Goal: Transaction & Acquisition: Purchase product/service

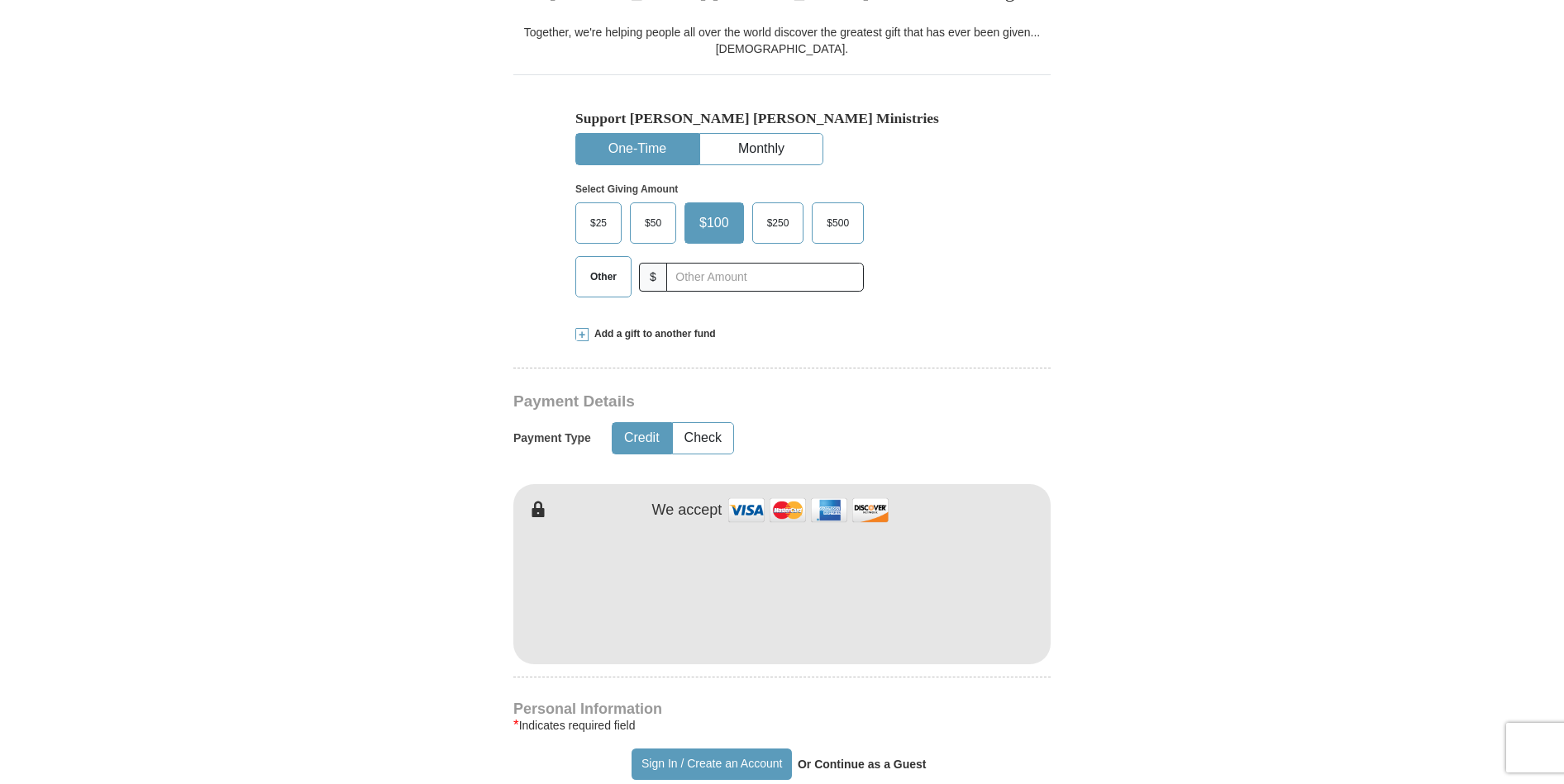
scroll to position [463, 0]
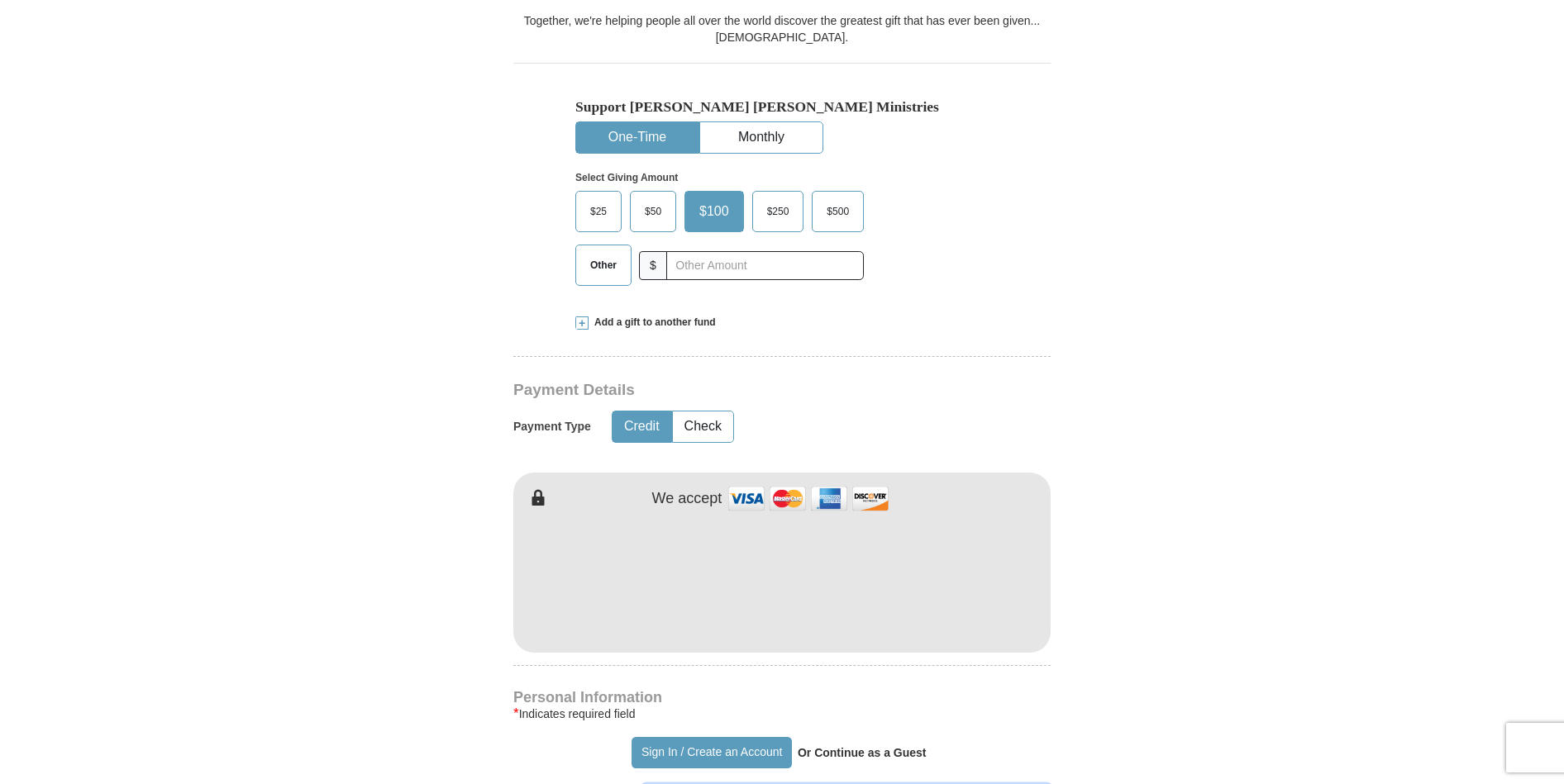
type input "Dwayne"
type input "[PERSON_NAME]"
click at [355, 508] on form "Already have an account? Sign in for faster giving. Don't have an account? Crea…" at bounding box center [782, 617] width 943 height 2027
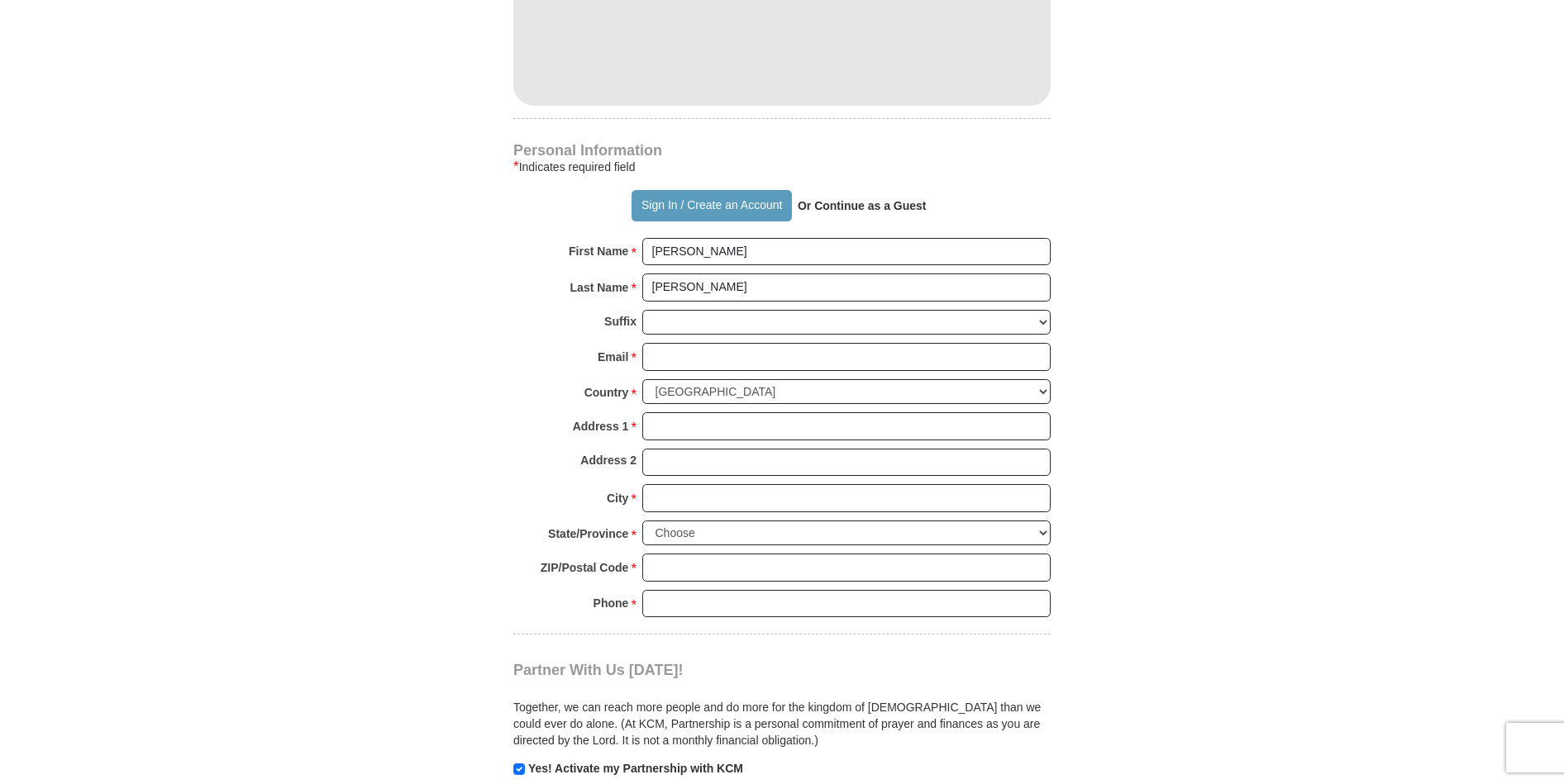
scroll to position [1058, 0]
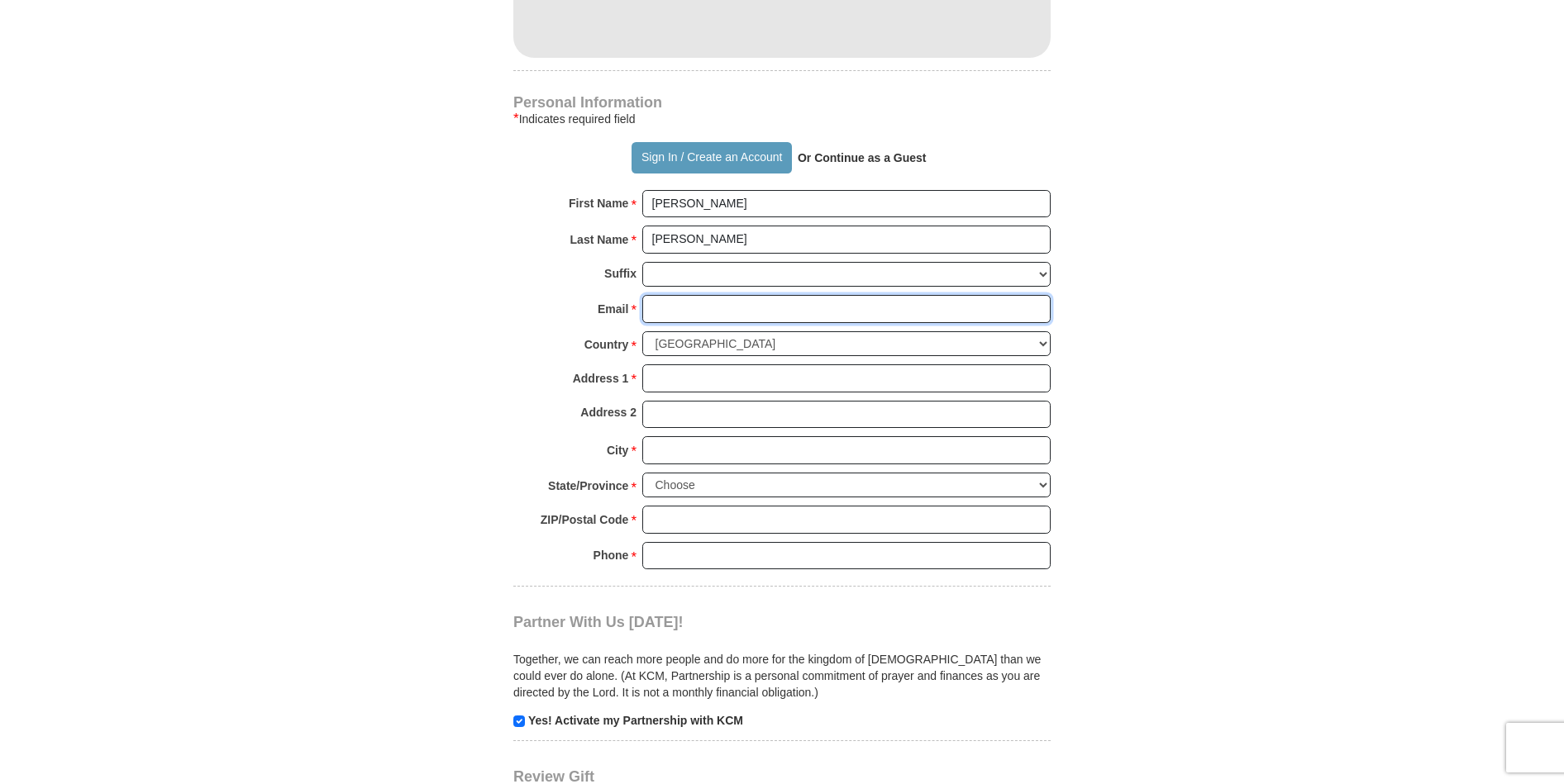
click at [677, 308] on input "Email *" at bounding box center [846, 308] width 408 height 28
type input "[EMAIL_ADDRESS][DOMAIN_NAME]"
type input "[STREET_ADDRESS]"
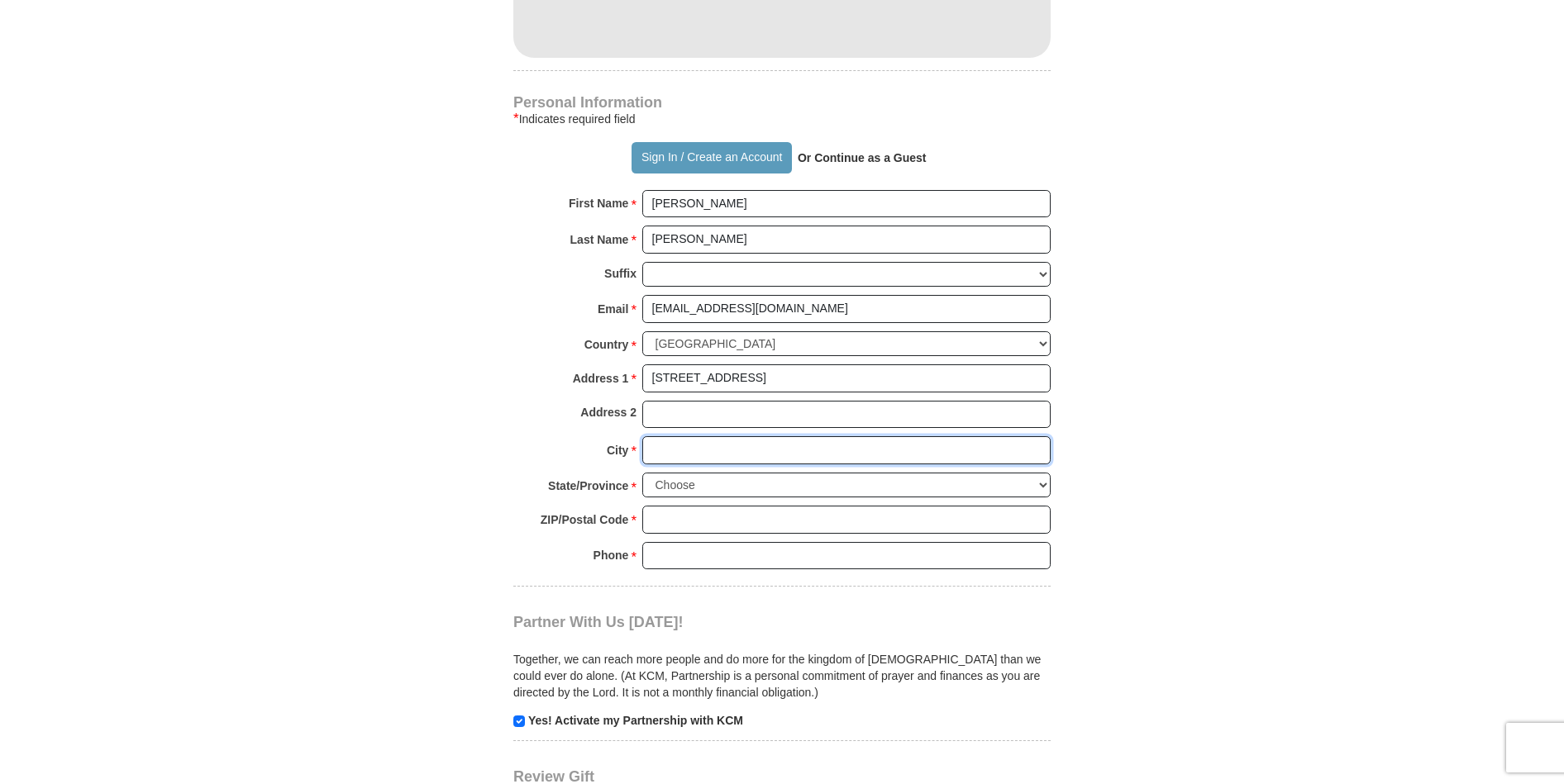
type input "Mt. Sterling"
select select "KY"
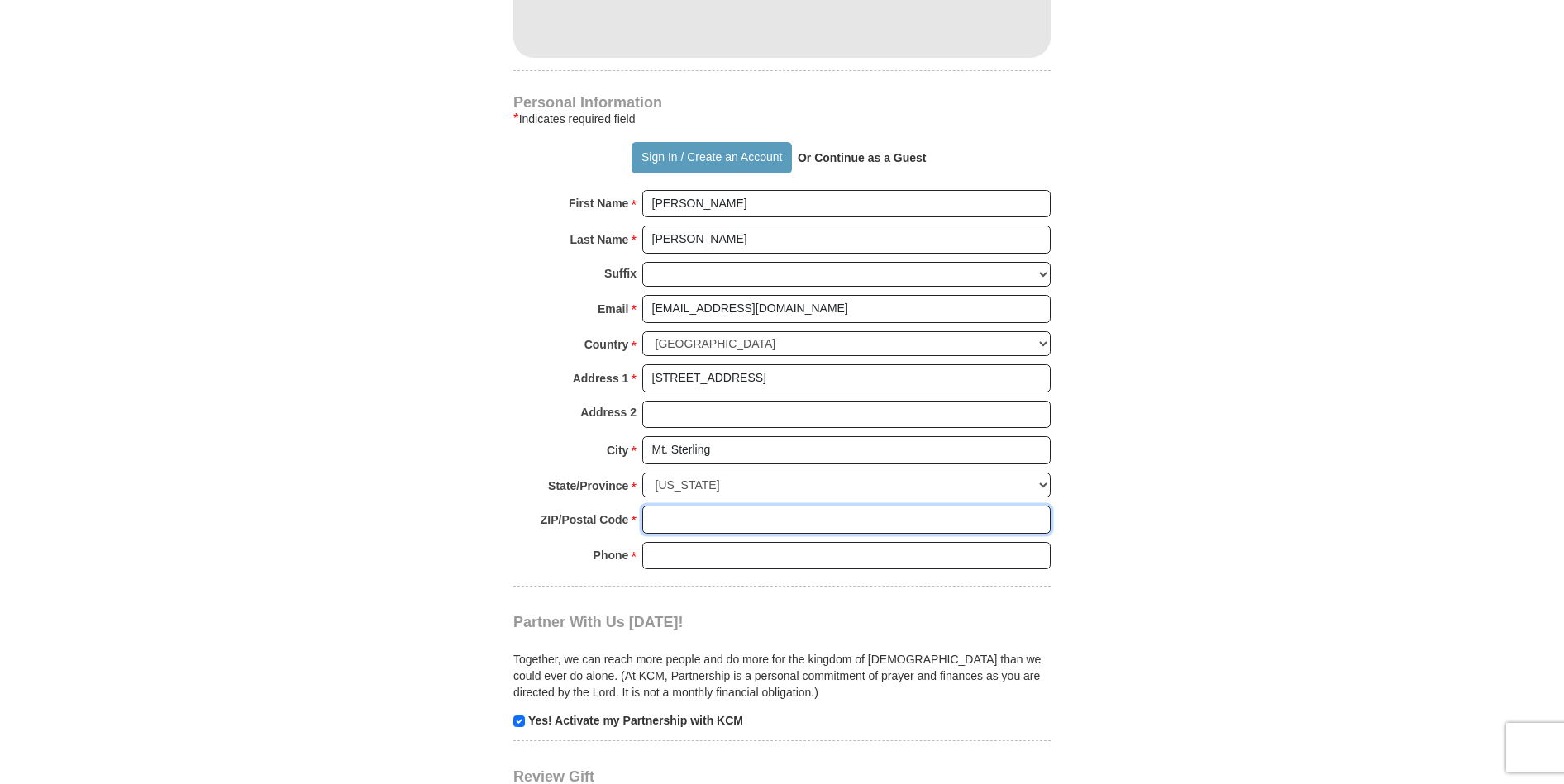
type input "40353"
type input "8593516496"
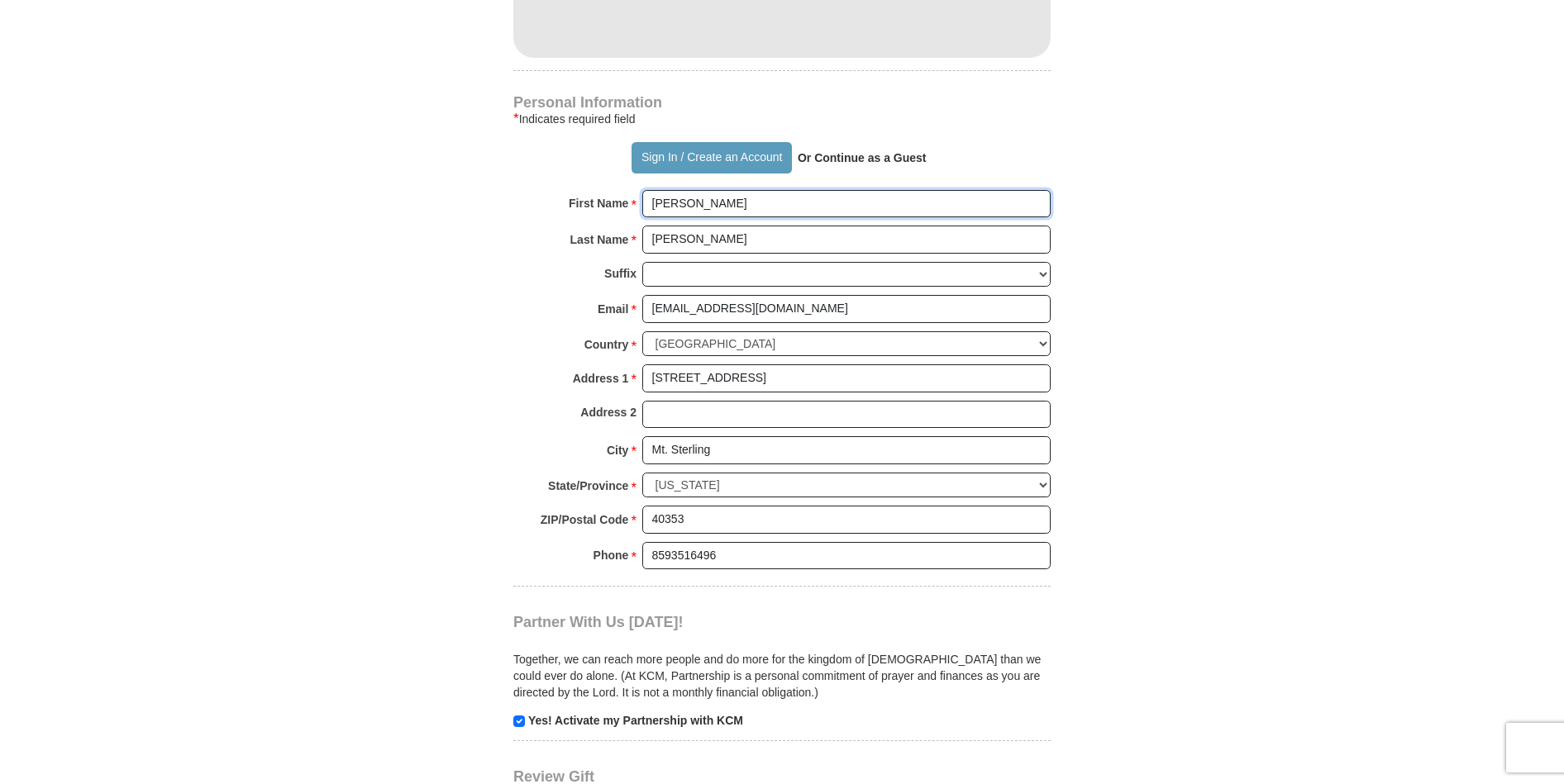
click at [725, 198] on input "Dwayne" at bounding box center [846, 203] width 408 height 28
type input "[PERSON_NAME] and [PERSON_NAME]"
click at [448, 494] on form "Already have an account? Sign in for faster giving. Don't have an account? Crea…" at bounding box center [782, 22] width 943 height 2027
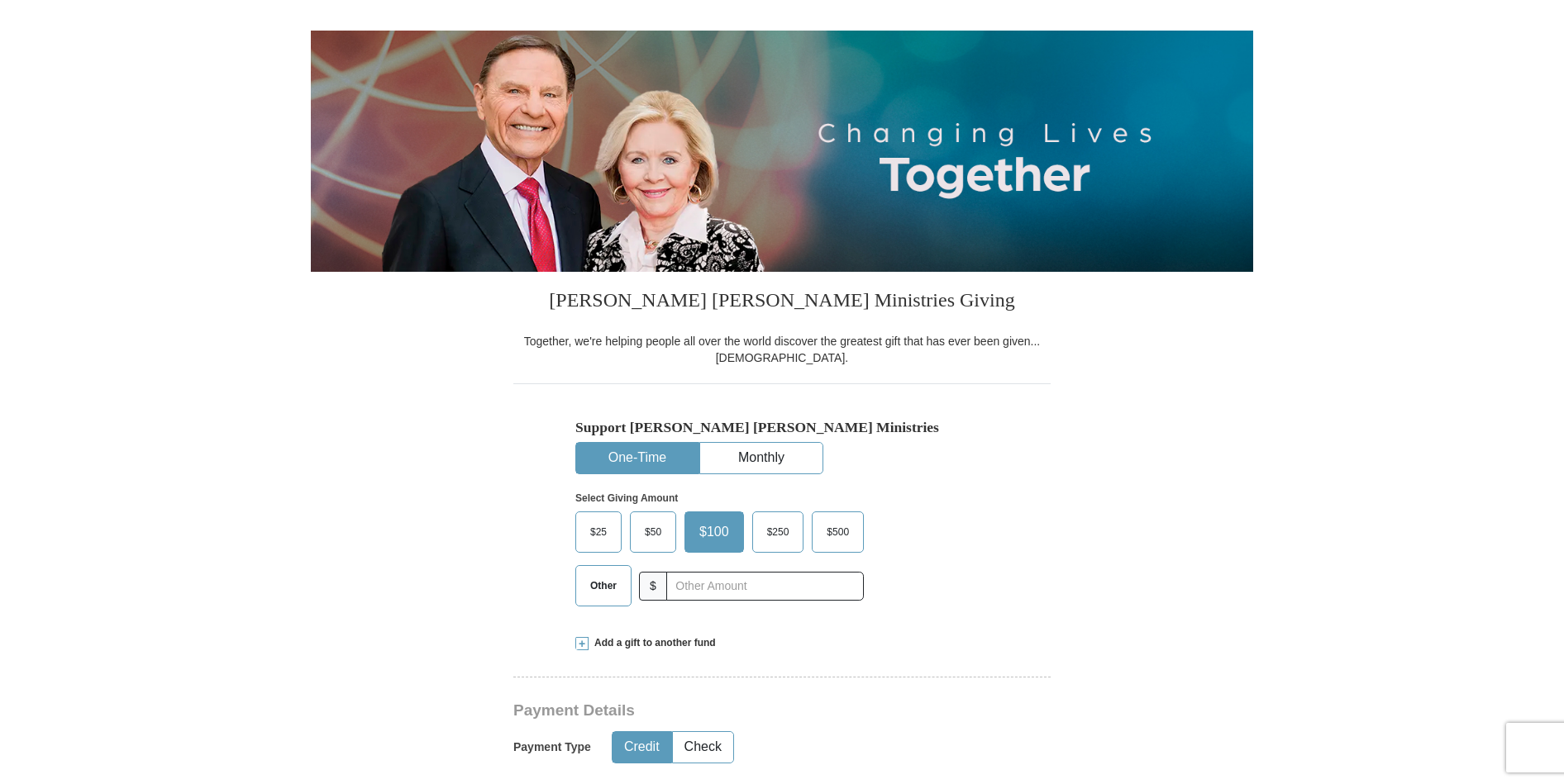
scroll to position [132, 0]
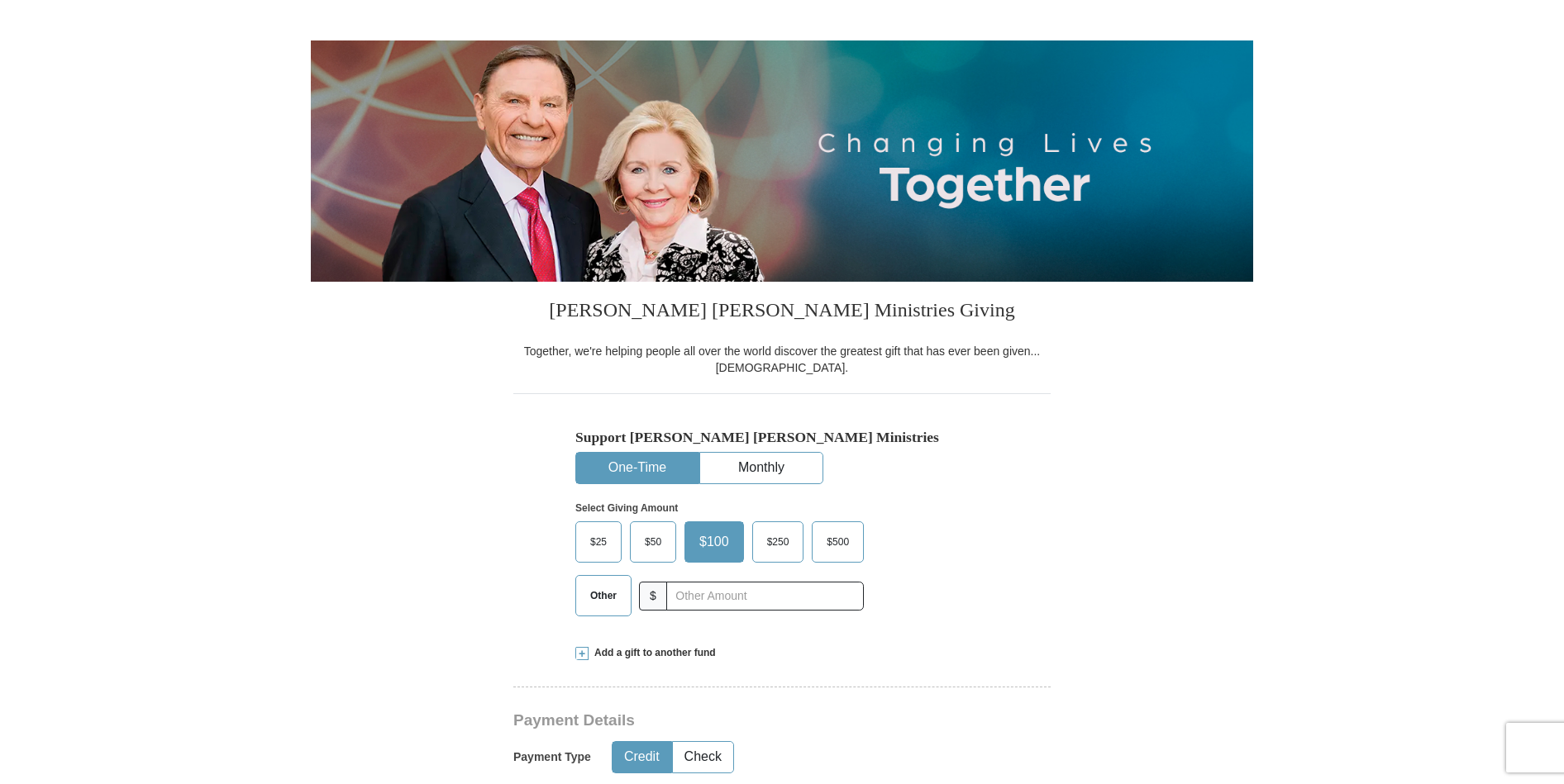
click at [600, 549] on span "$25" at bounding box center [598, 542] width 33 height 25
click at [0, 0] on input "$25" at bounding box center [0, 0] width 0 height 0
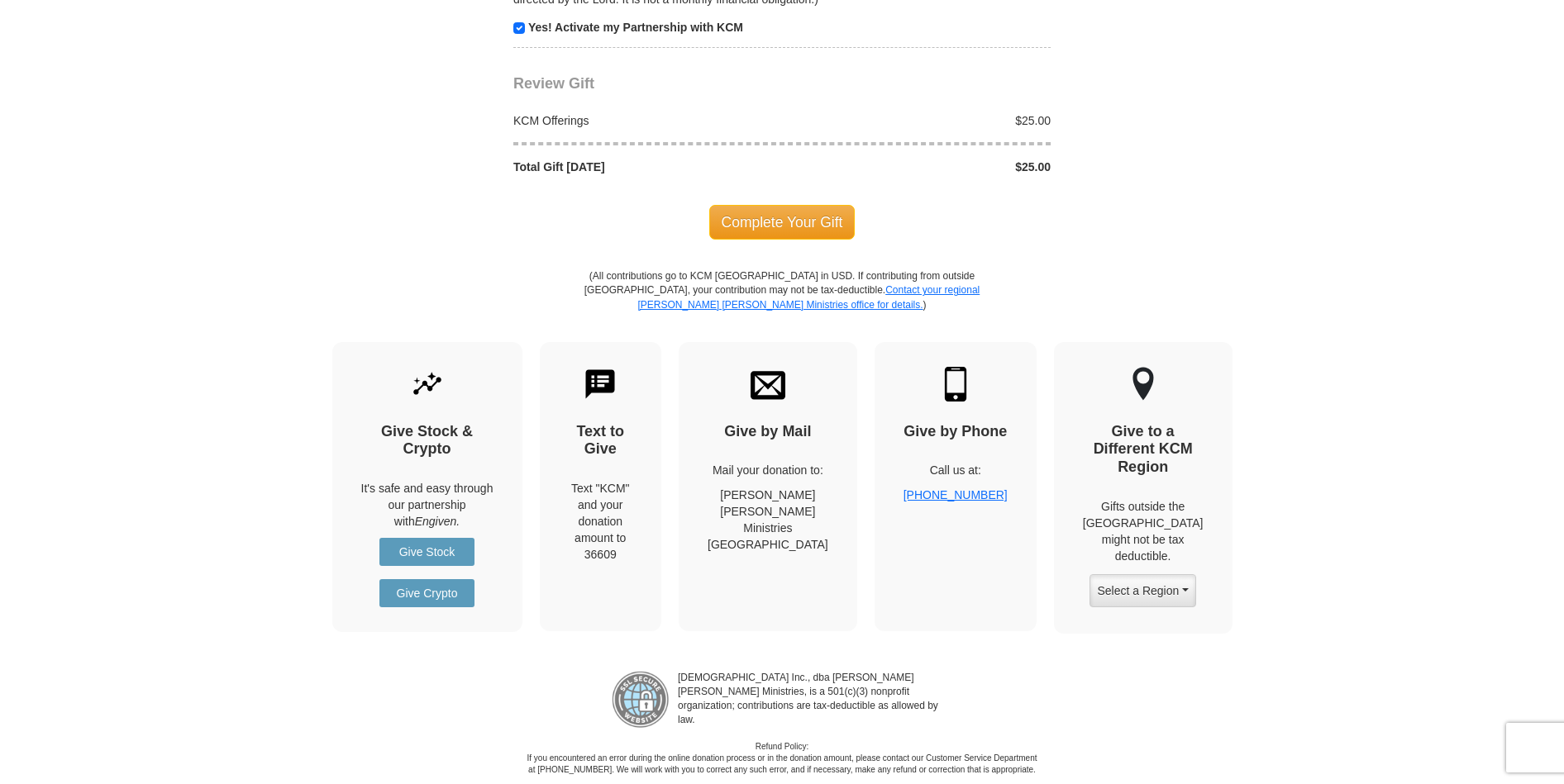
scroll to position [1752, 0]
click at [774, 226] on span "Complete Your Gift" at bounding box center [782, 221] width 147 height 35
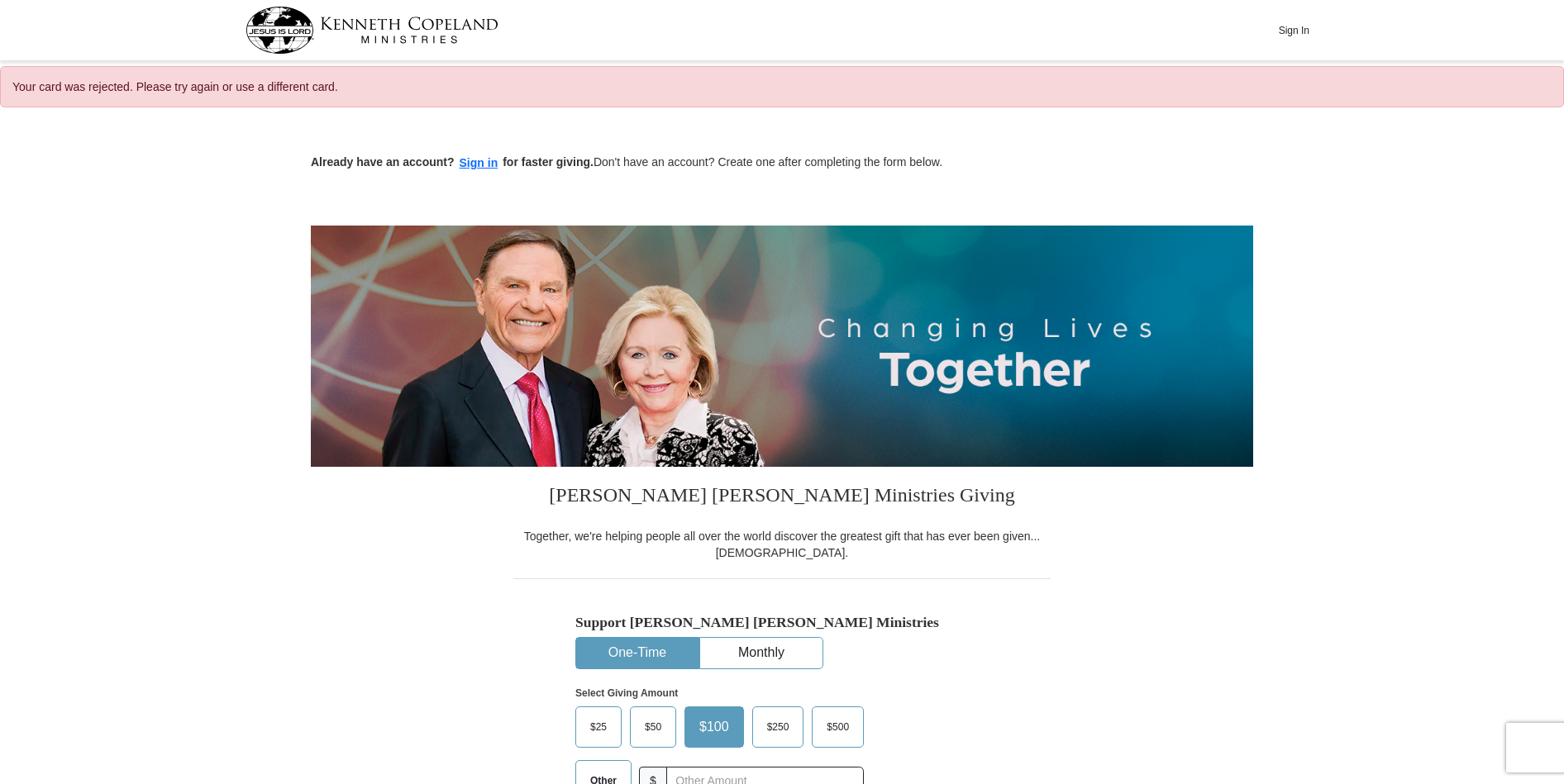
select select "KY"
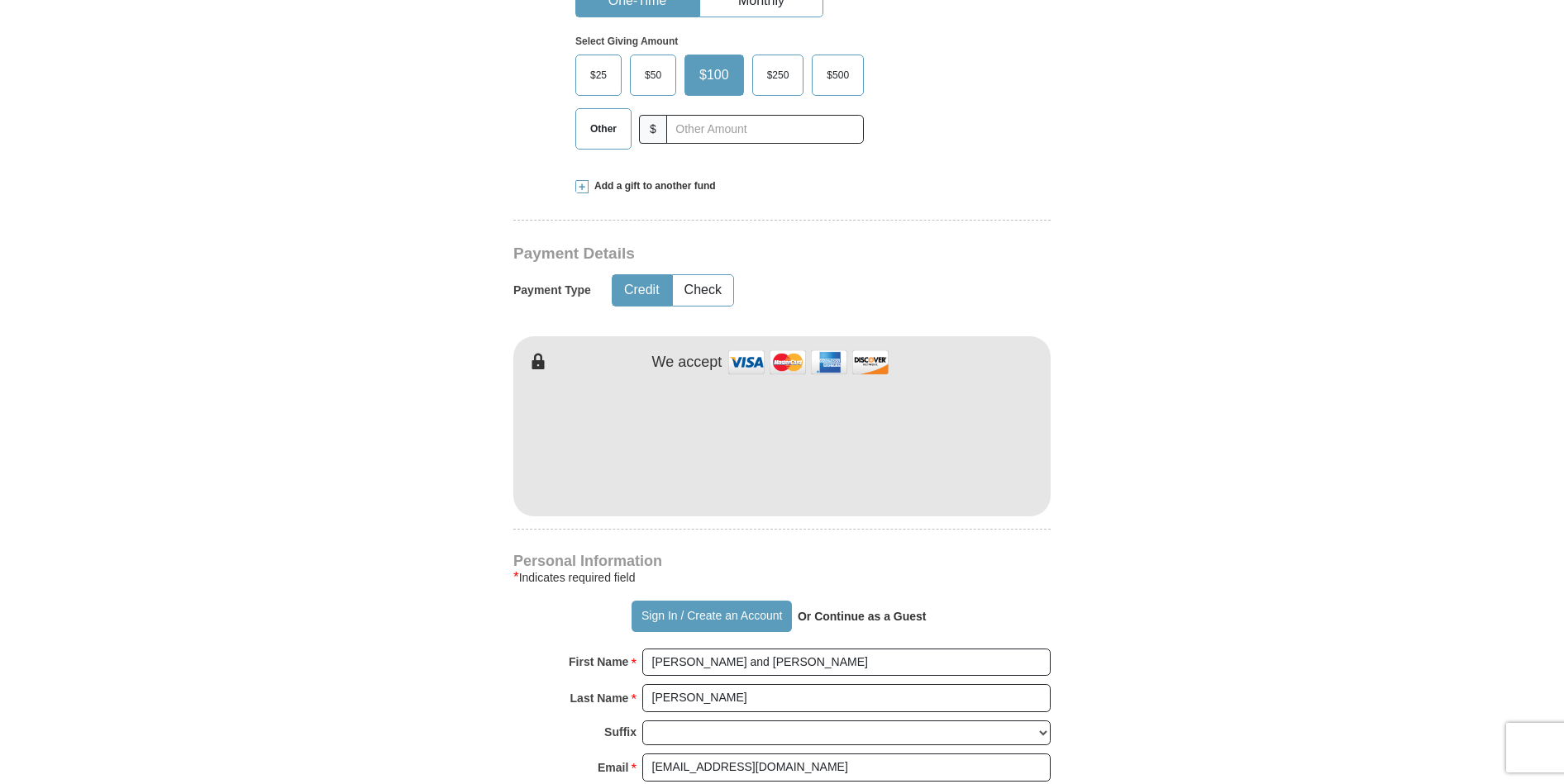
scroll to position [662, 0]
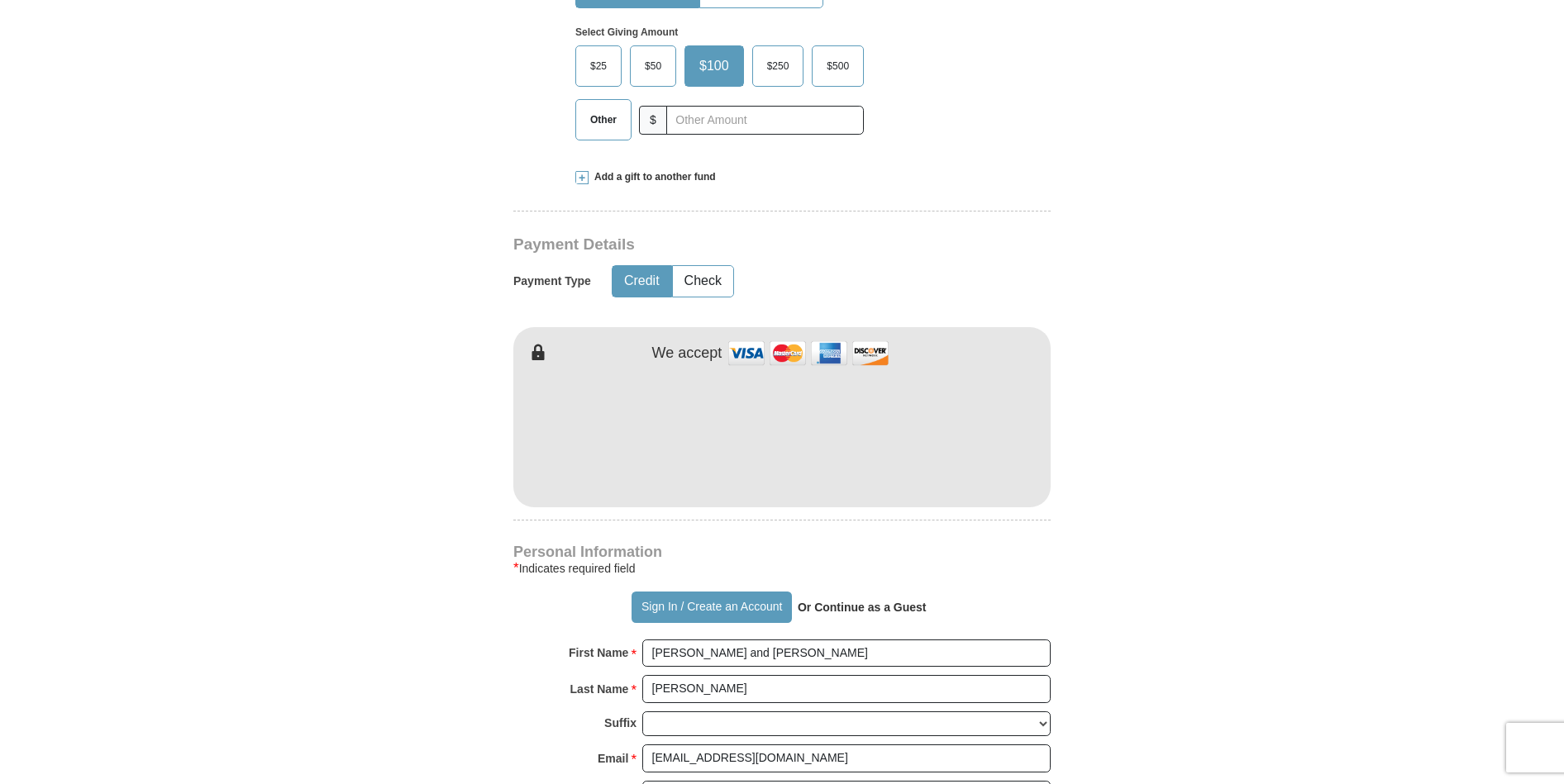
click at [583, 60] on span "$25" at bounding box center [598, 67] width 33 height 25
click at [0, 0] on input "$25" at bounding box center [0, 0] width 0 height 0
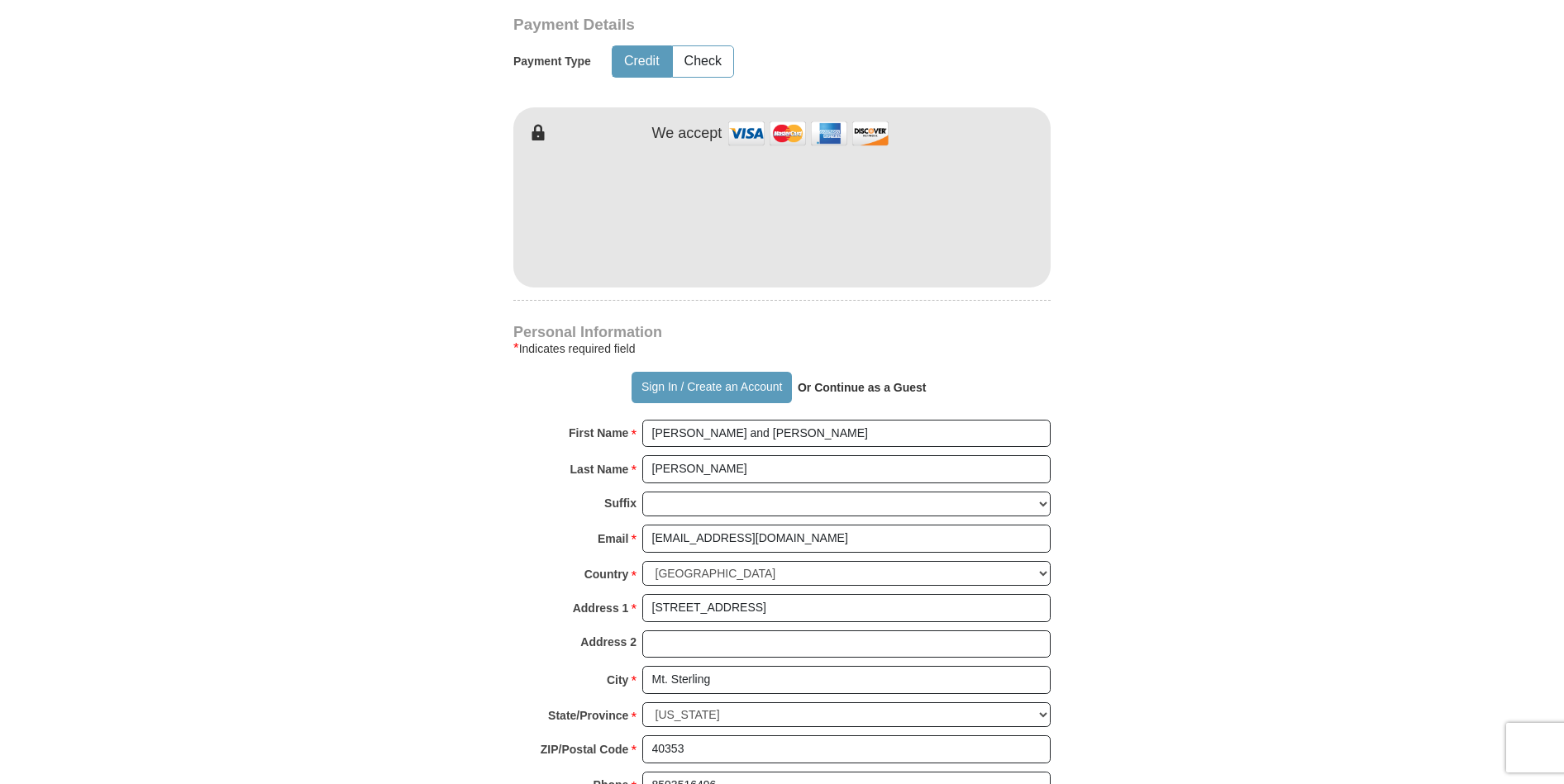
scroll to position [958, 0]
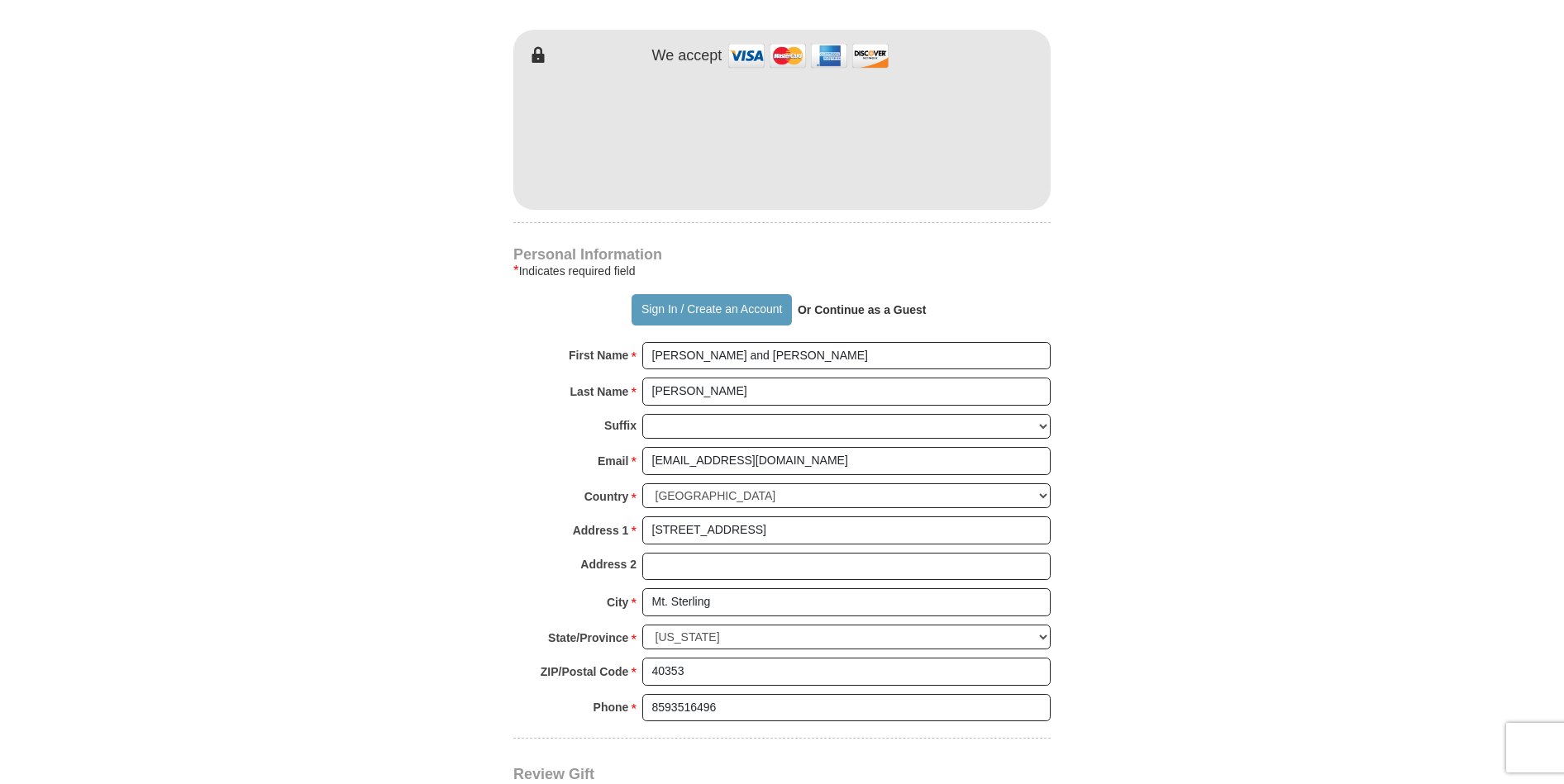
click at [380, 325] on form "Already have an account? Sign in for faster giving. Don't have an account? Crea…" at bounding box center [782, 96] width 943 height 1873
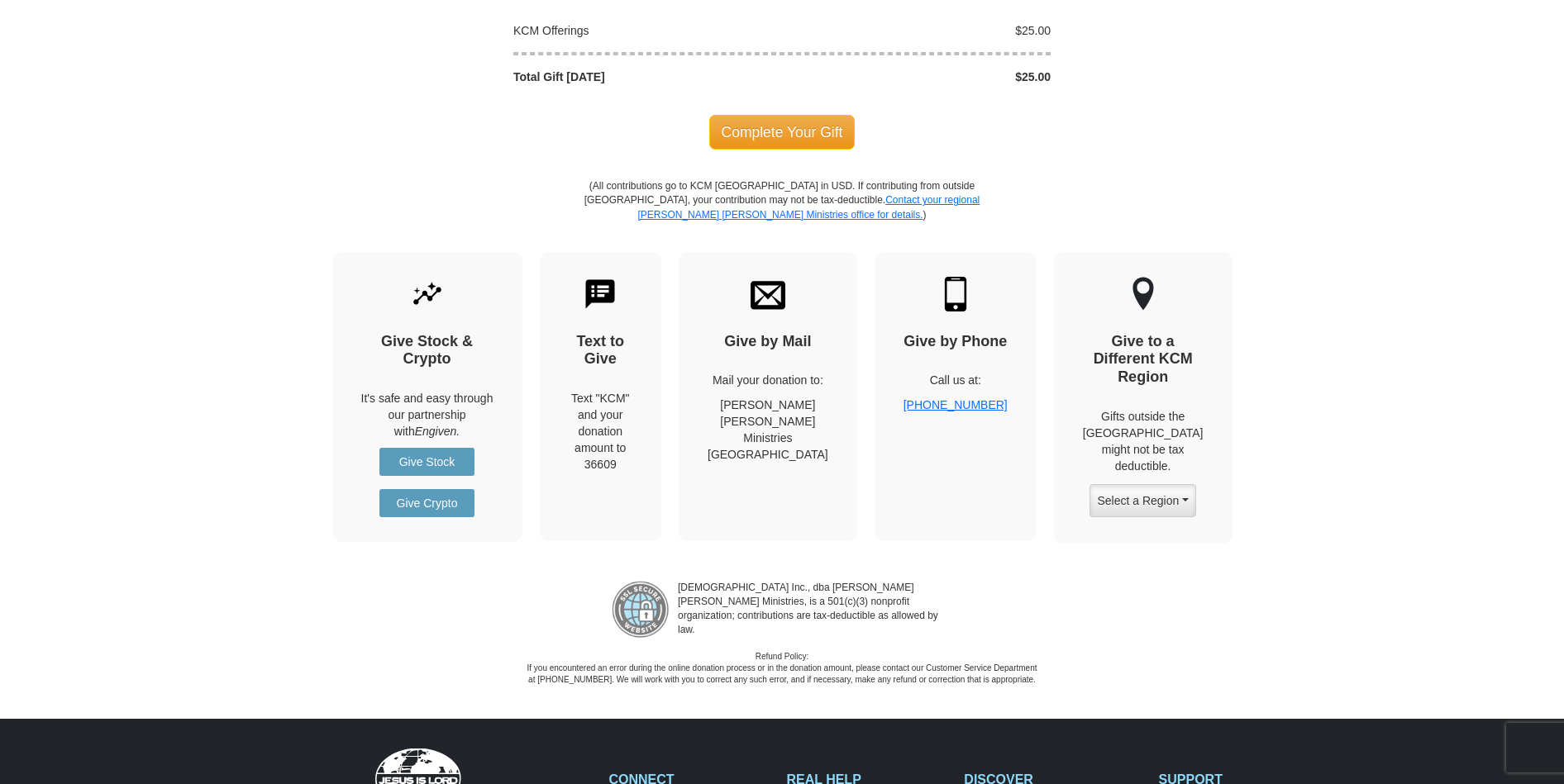
scroll to position [1719, 0]
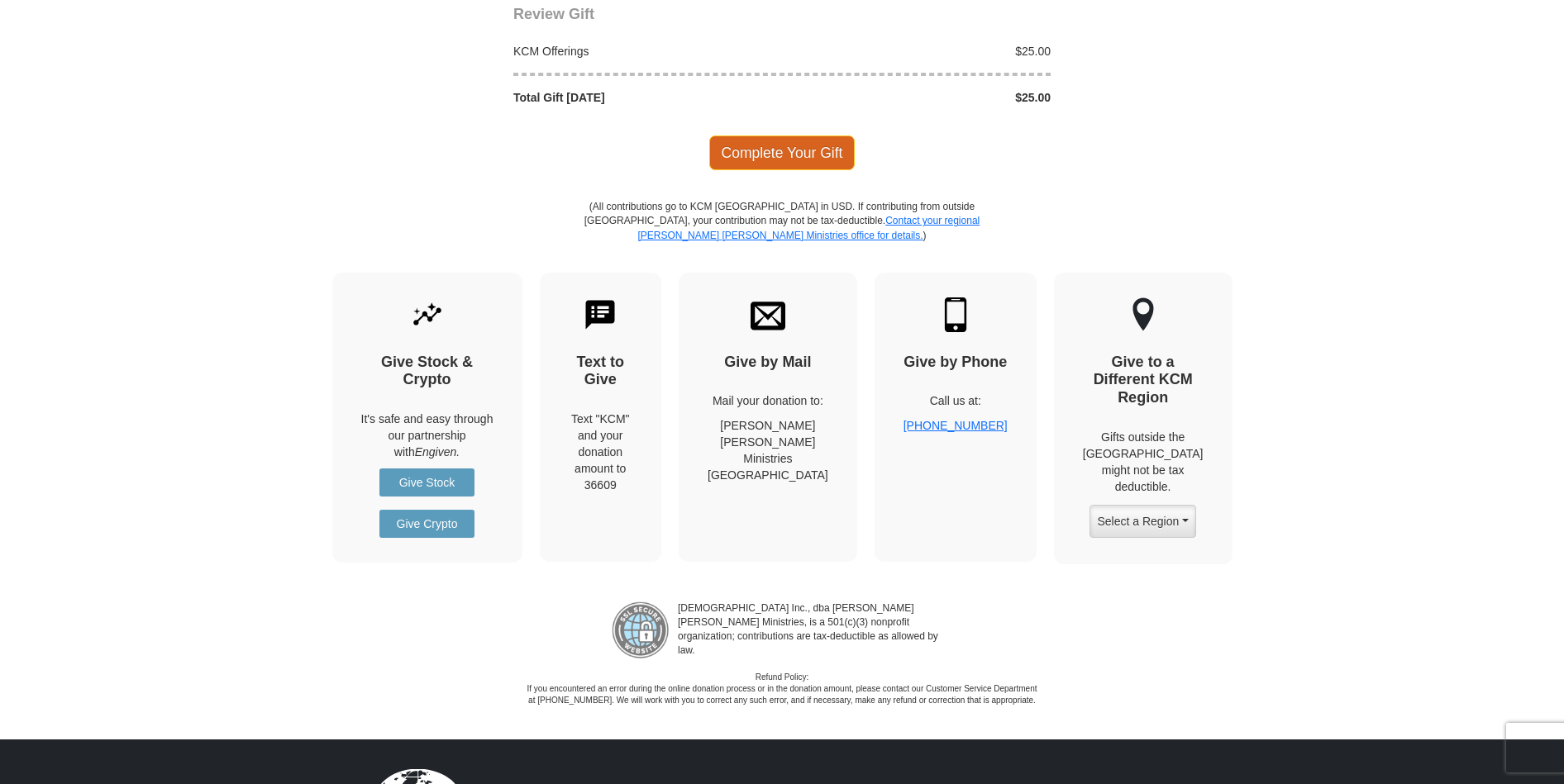
click at [809, 152] on span "Complete Your Gift" at bounding box center [782, 153] width 147 height 35
